Goal: Task Accomplishment & Management: Manage account settings

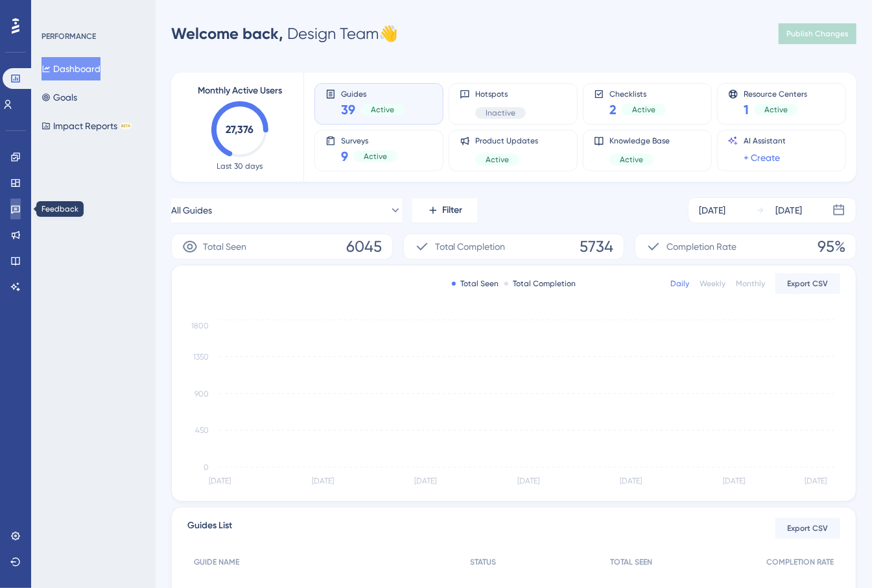
click at [10, 207] on link at bounding box center [15, 208] width 10 height 21
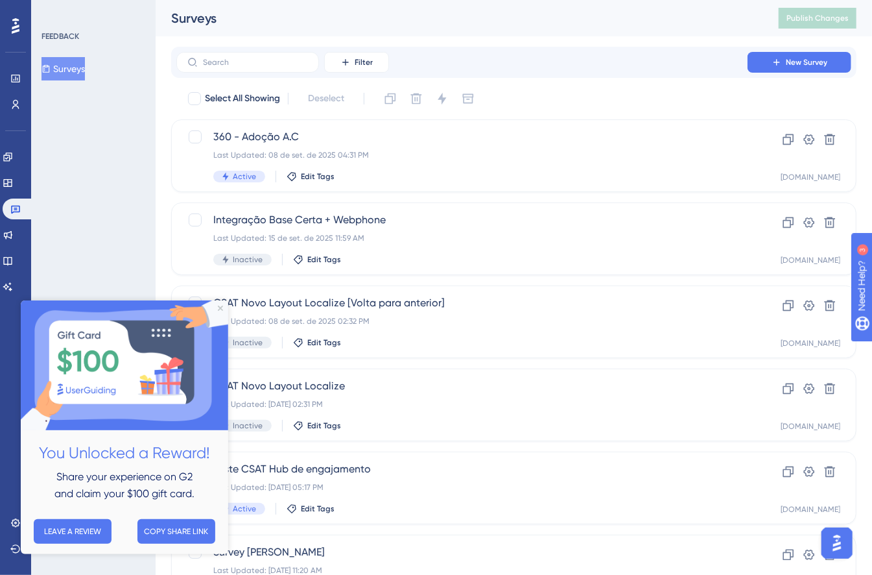
click at [547, 116] on div "Select All Showing Deselect 360 - Adoção A.C Last Updated: [DATE] 04:31 PM Acti…" at bounding box center [514, 513] width 686 height 851
click at [466, 143] on span "360 - Adoção A.C" at bounding box center [461, 137] width 497 height 16
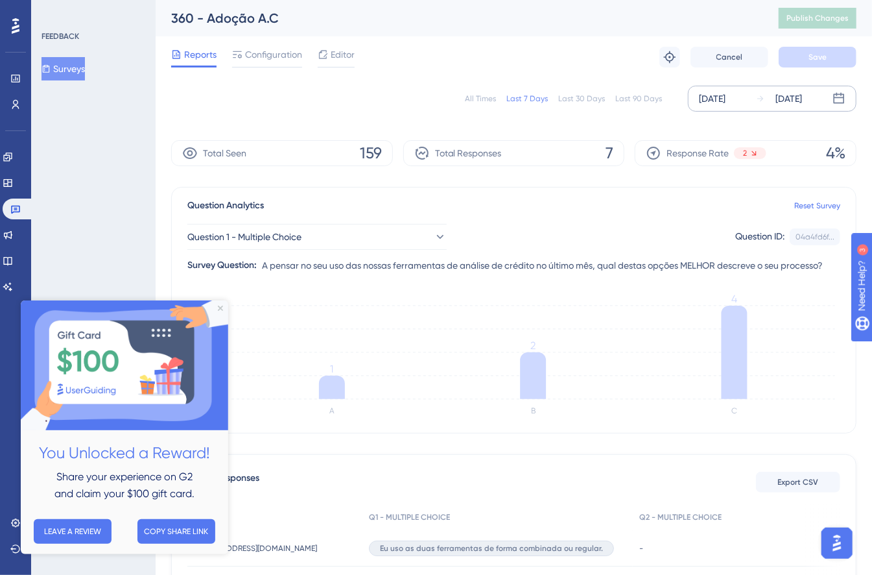
click at [722, 94] on div "[DATE]" at bounding box center [712, 99] width 27 height 16
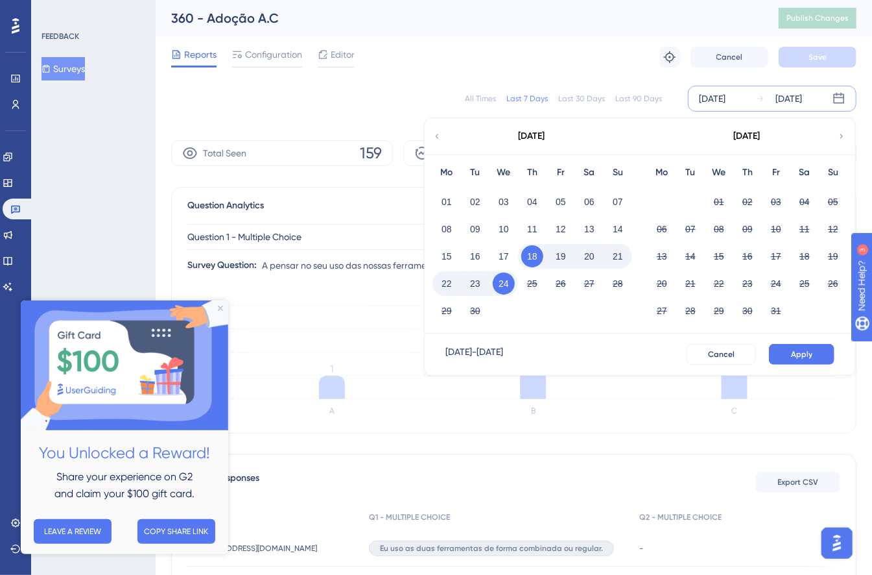
click at [449, 132] on div "[DATE]" at bounding box center [532, 136] width 214 height 36
click at [437, 134] on icon at bounding box center [437, 136] width 9 height 12
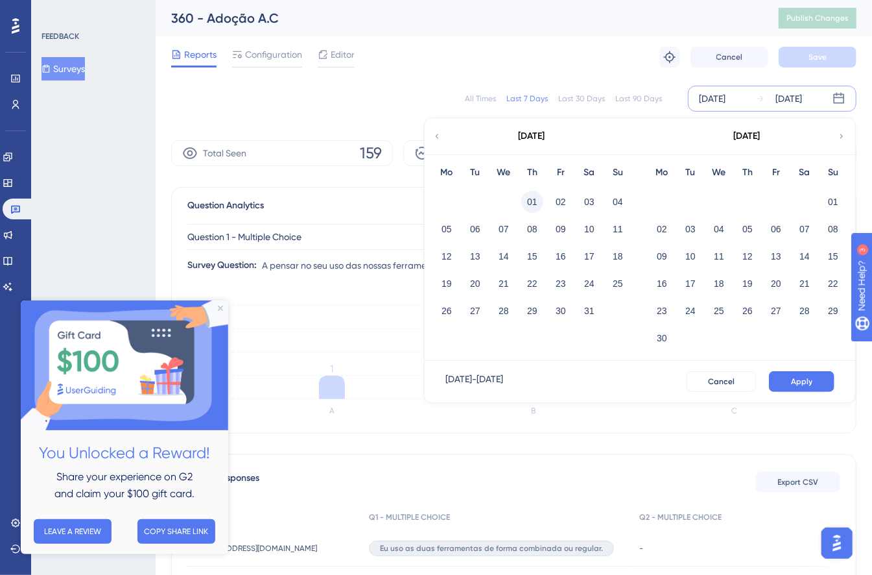
click at [536, 204] on button "01" at bounding box center [532, 202] width 22 height 22
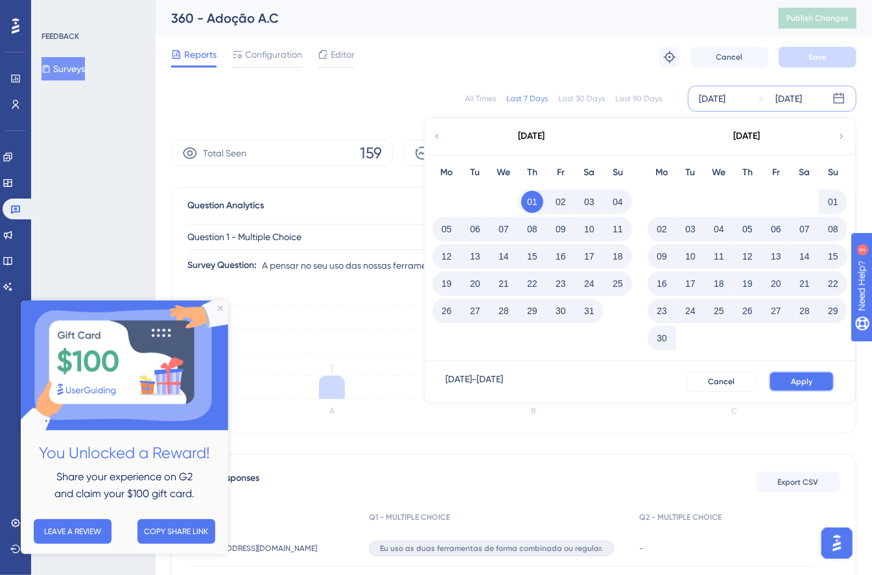
click at [817, 374] on button "Apply" at bounding box center [802, 381] width 66 height 21
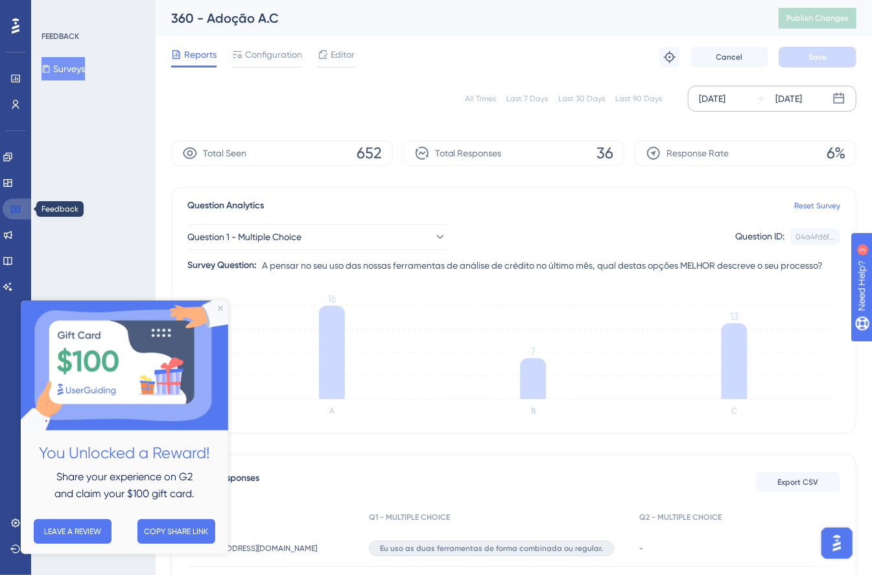
click at [6, 209] on link at bounding box center [18, 208] width 31 height 21
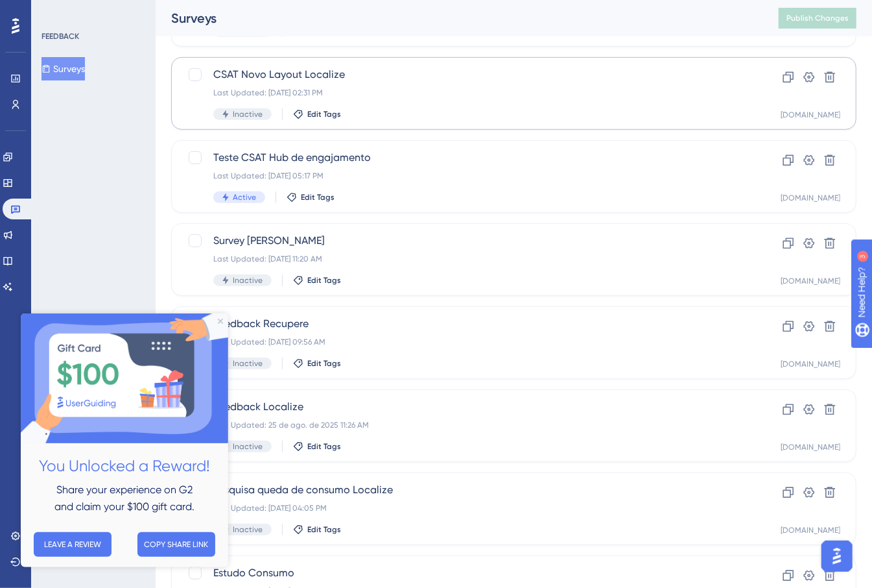
scroll to position [418, 0]
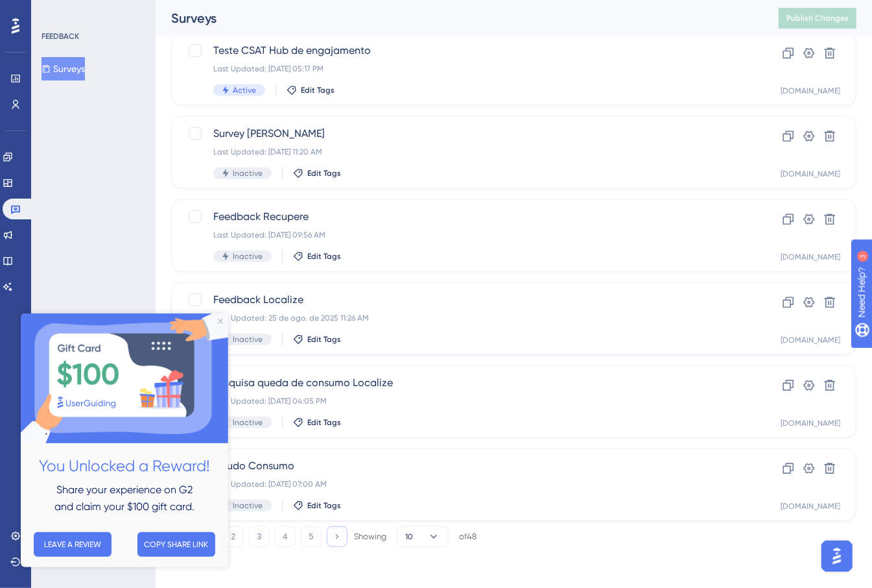
click at [333, 540] on icon at bounding box center [337, 536] width 8 height 8
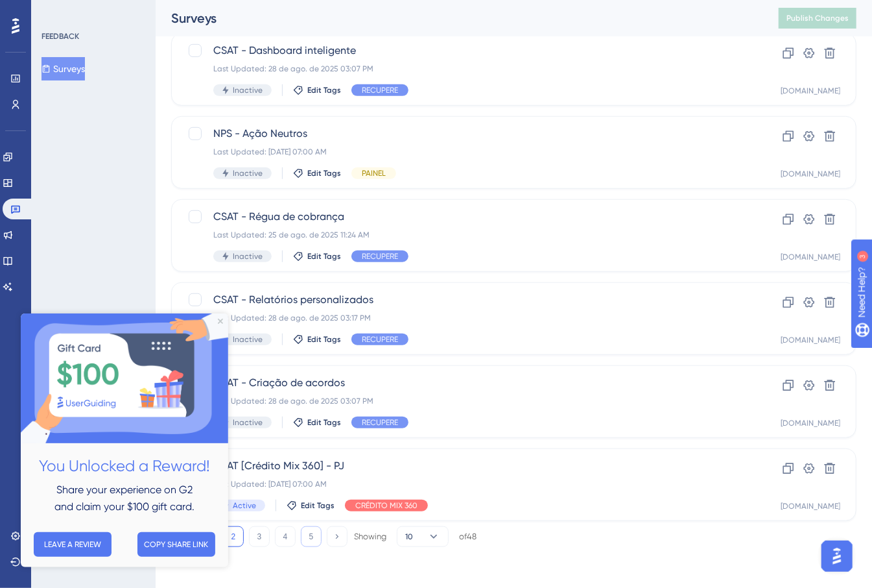
click at [317, 538] on button "5" at bounding box center [311, 536] width 21 height 21
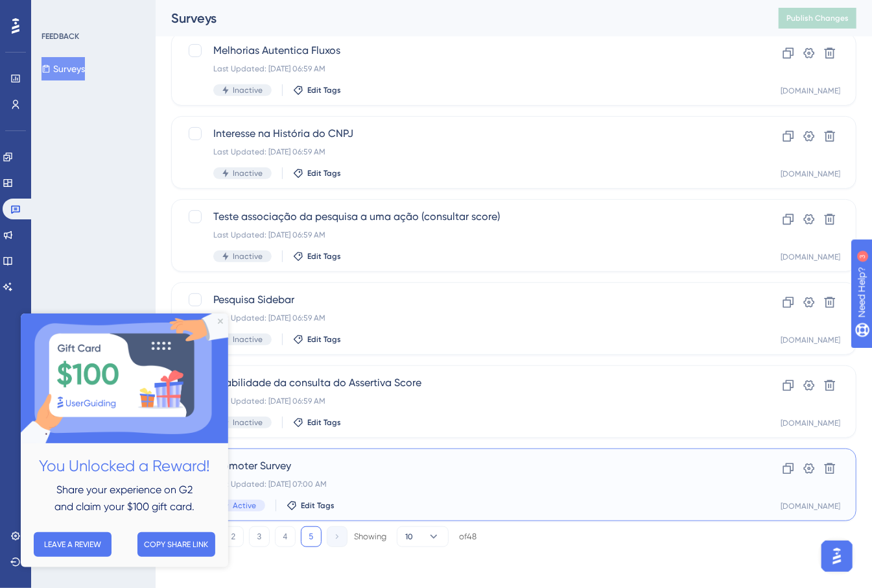
click at [473, 484] on div "Last Updated: [DATE] 07:00 AM" at bounding box center [461, 484] width 497 height 10
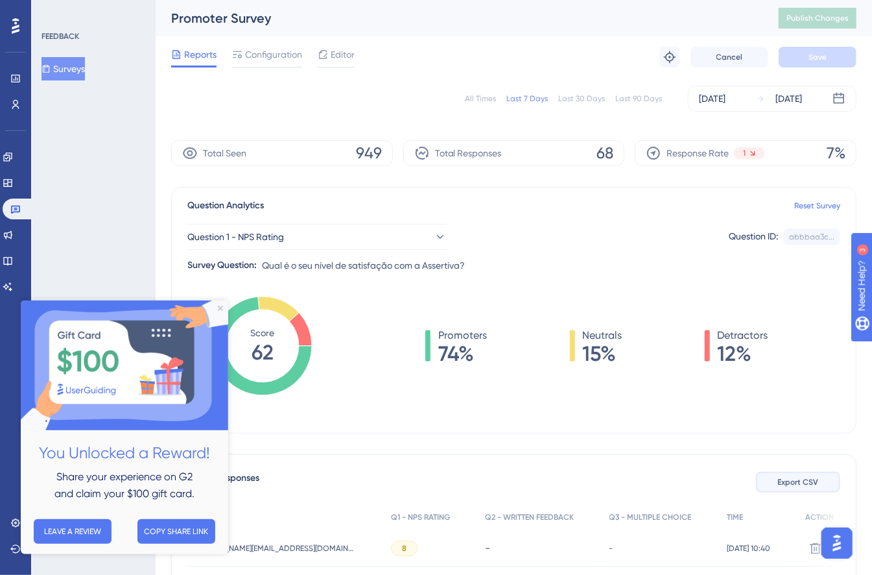
click at [793, 475] on button "Export CSV" at bounding box center [798, 482] width 84 height 21
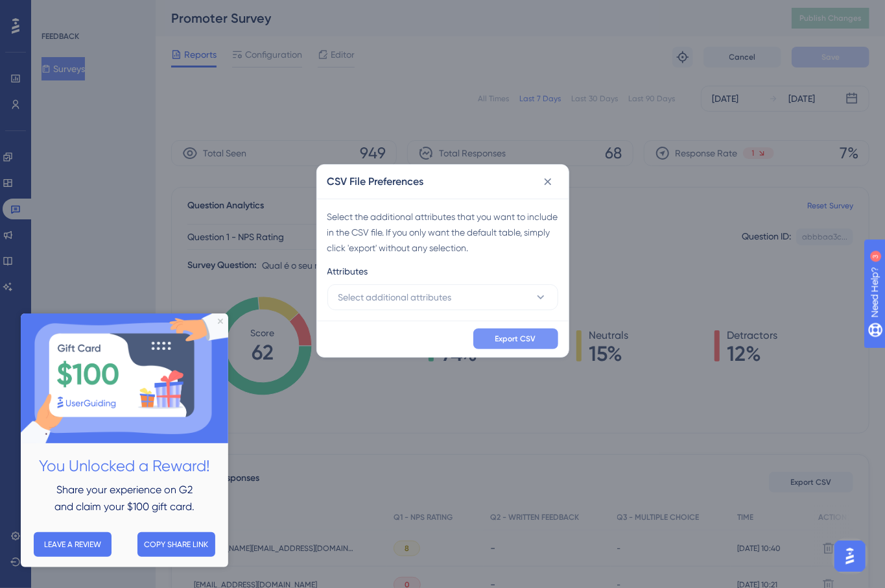
click at [530, 339] on span "Export CSV" at bounding box center [516, 338] width 41 height 10
